Goal: Task Accomplishment & Management: Manage account settings

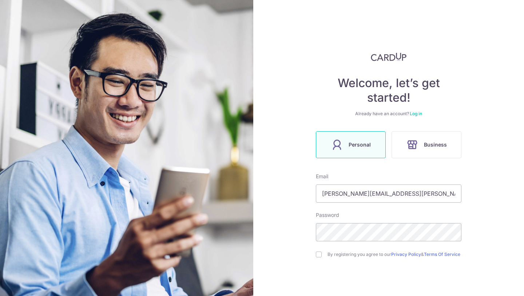
type input "[PERSON_NAME][EMAIL_ADDRESS][PERSON_NAME][DOMAIN_NAME]"
click at [318, 255] on input "checkbox" at bounding box center [319, 254] width 6 height 6
checkbox input "true"
click at [320, 265] on form "Email shirley.yy.lee@gmail.com Password By registering you agree to our Privacy…" at bounding box center [389, 250] width 146 height 154
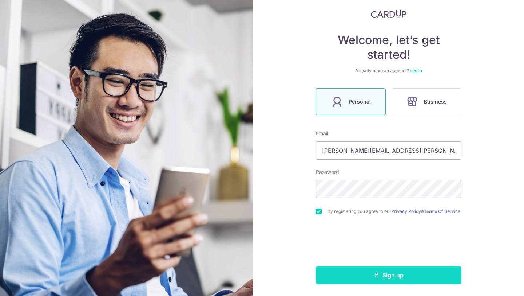
click at [388, 271] on button "Sign up" at bounding box center [389, 275] width 146 height 18
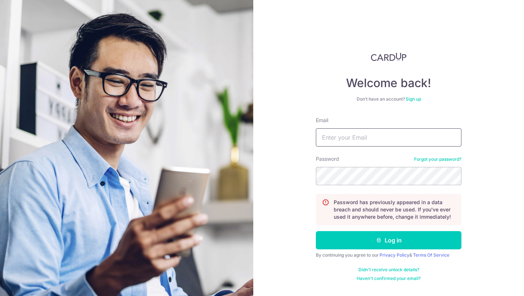
click at [349, 134] on input "Email" at bounding box center [389, 137] width 146 height 18
type input "[PERSON_NAME][EMAIL_ADDRESS][PERSON_NAME][DOMAIN_NAME]"
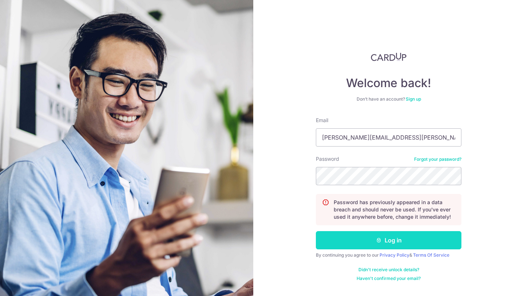
click at [377, 241] on icon "submit" at bounding box center [379, 240] width 6 height 6
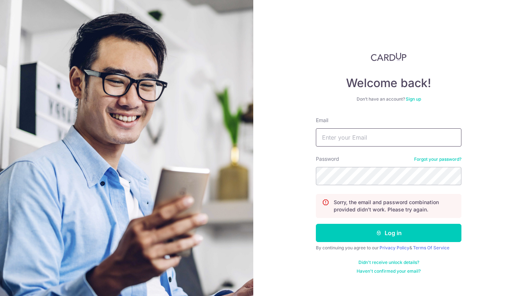
click at [342, 141] on input "Email" at bounding box center [389, 137] width 146 height 18
type input "[PERSON_NAME][EMAIL_ADDRESS][PERSON_NAME][DOMAIN_NAME]"
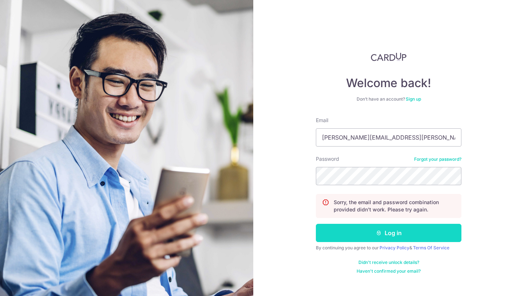
click at [393, 234] on button "Log in" at bounding box center [389, 232] width 146 height 18
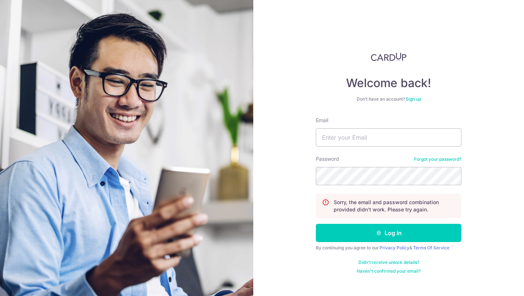
click at [378, 272] on link "Haven't confirmed your email?" at bounding box center [389, 271] width 64 height 6
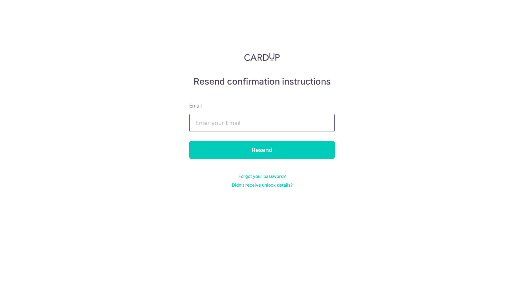
click at [217, 124] on input "text" at bounding box center [262, 123] width 146 height 18
type input "[PERSON_NAME][EMAIL_ADDRESS][PERSON_NAME][DOMAIN_NAME]"
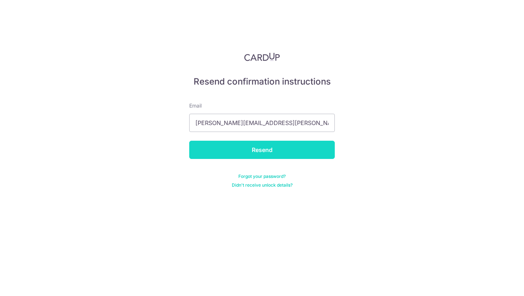
click at [254, 155] on input "Resend" at bounding box center [262, 149] width 146 height 18
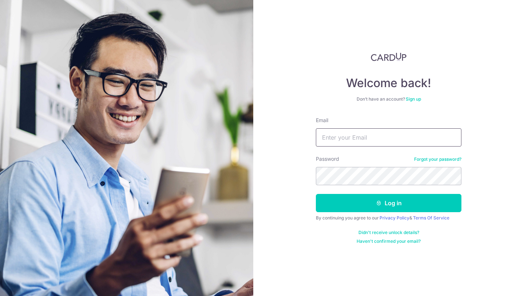
click at [336, 135] on input "Email" at bounding box center [389, 137] width 146 height 18
type input "[PERSON_NAME][EMAIL_ADDRESS][PERSON_NAME][DOMAIN_NAME]"
click at [316, 194] on button "Log in" at bounding box center [389, 203] width 146 height 18
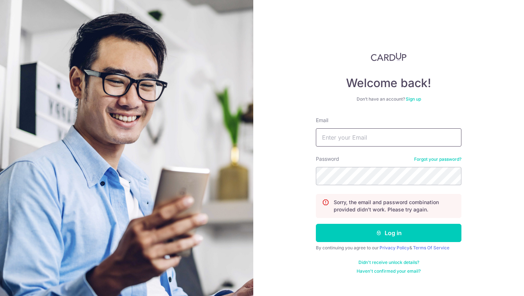
click at [360, 135] on input "Email" at bounding box center [389, 137] width 146 height 18
type input "[PERSON_NAME][EMAIL_ADDRESS][PERSON_NAME][DOMAIN_NAME]"
click at [316, 223] on button "Log in" at bounding box center [389, 232] width 146 height 18
click at [382, 231] on button "Log in" at bounding box center [389, 232] width 146 height 18
click at [434, 157] on link "Forgot your password?" at bounding box center [437, 159] width 47 height 6
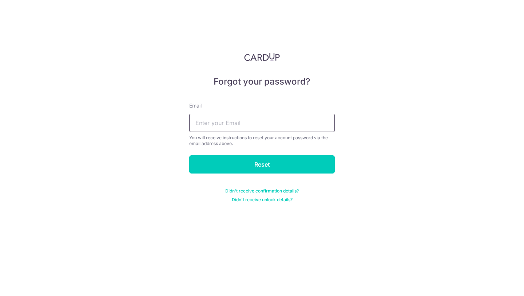
click at [278, 123] on input "text" at bounding box center [262, 123] width 146 height 18
type input "shirley.yy.lee@gmail.com"
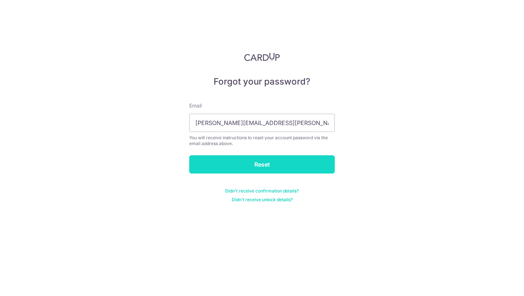
click at [257, 164] on input "Reset" at bounding box center [262, 164] width 146 height 18
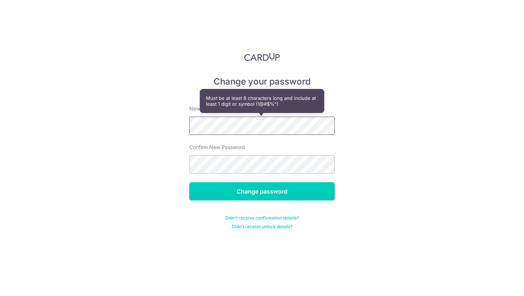
click at [186, 118] on div "Change your password New password Confirm New Password Change password Didn't r…" at bounding box center [262, 148] width 524 height 296
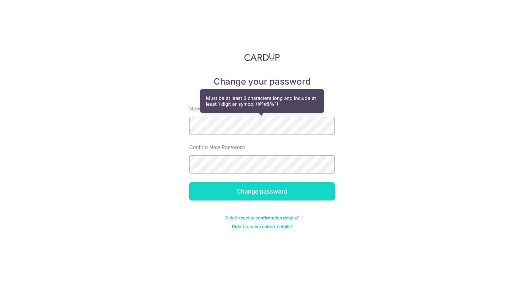
click at [237, 193] on input "Change password" at bounding box center [262, 191] width 146 height 18
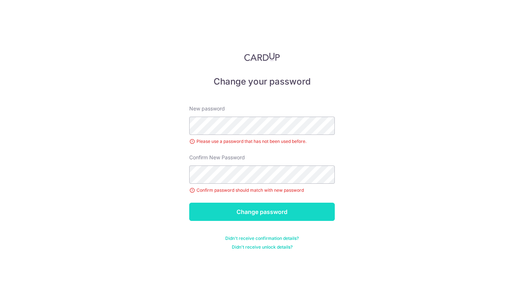
click at [262, 212] on input "Change password" at bounding box center [262, 211] width 146 height 18
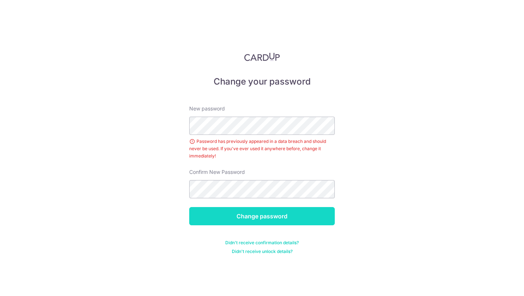
click at [253, 215] on input "Change password" at bounding box center [262, 216] width 146 height 18
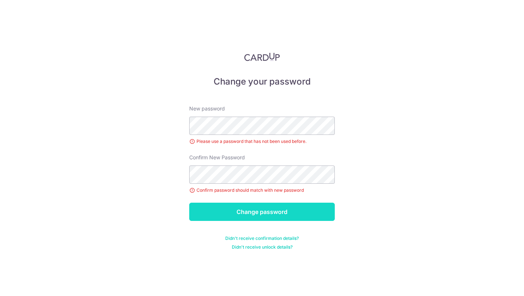
click at [239, 218] on input "Change password" at bounding box center [262, 211] width 146 height 18
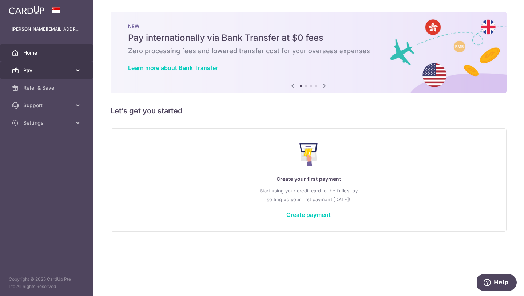
click at [78, 69] on icon at bounding box center [77, 70] width 7 height 7
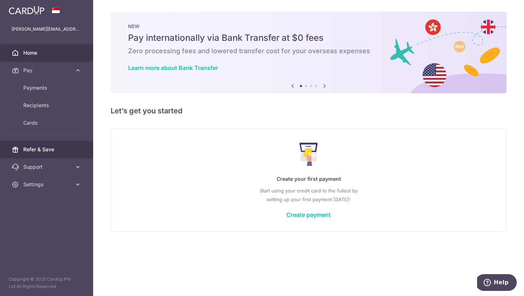
click at [44, 145] on link "Refer & Save" at bounding box center [46, 148] width 93 height 17
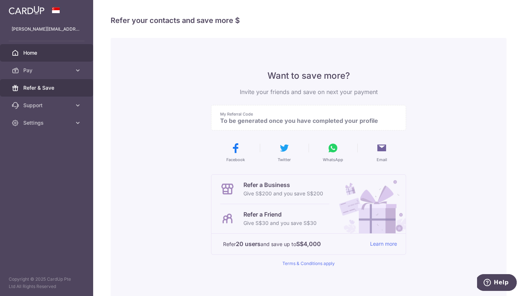
click at [33, 52] on span "Home" at bounding box center [47, 52] width 48 height 7
